Goal: Book appointment/travel/reservation

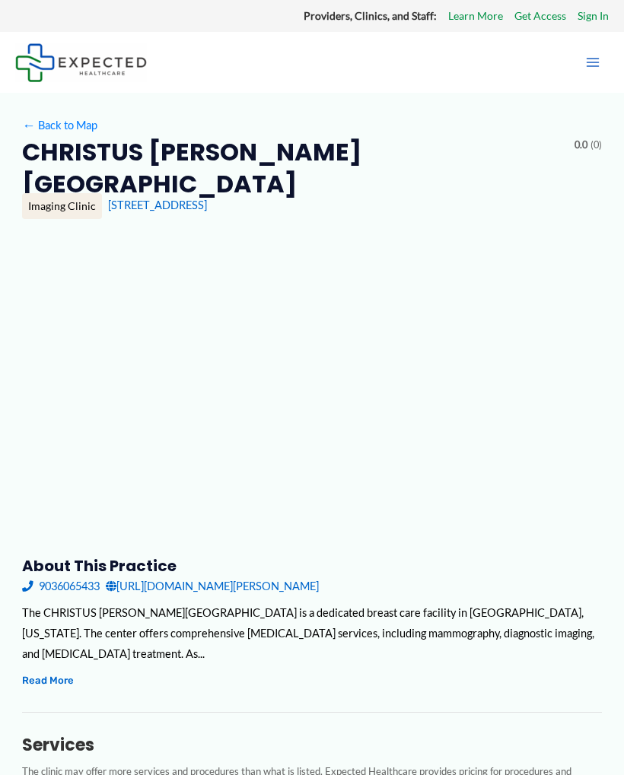
type input "**********"
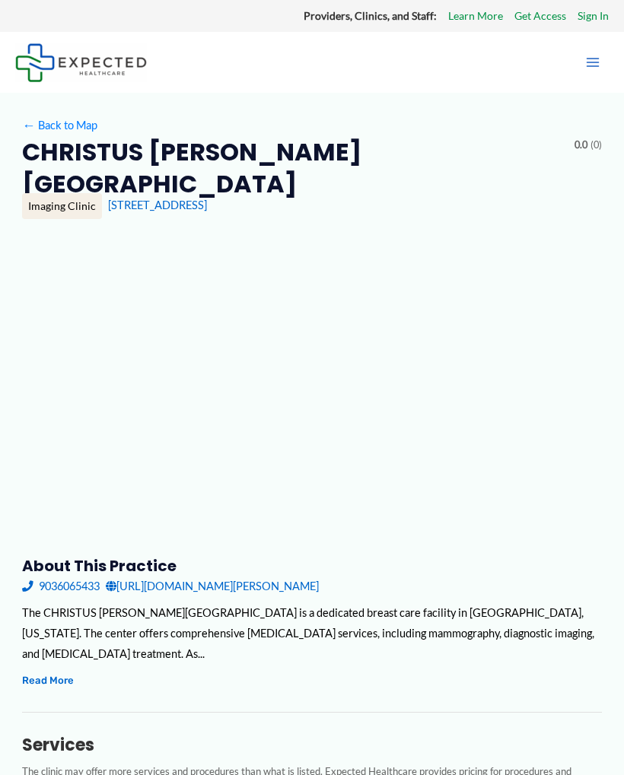
type input "**********"
type input "***"
